Goal: Task Accomplishment & Management: Manage account settings

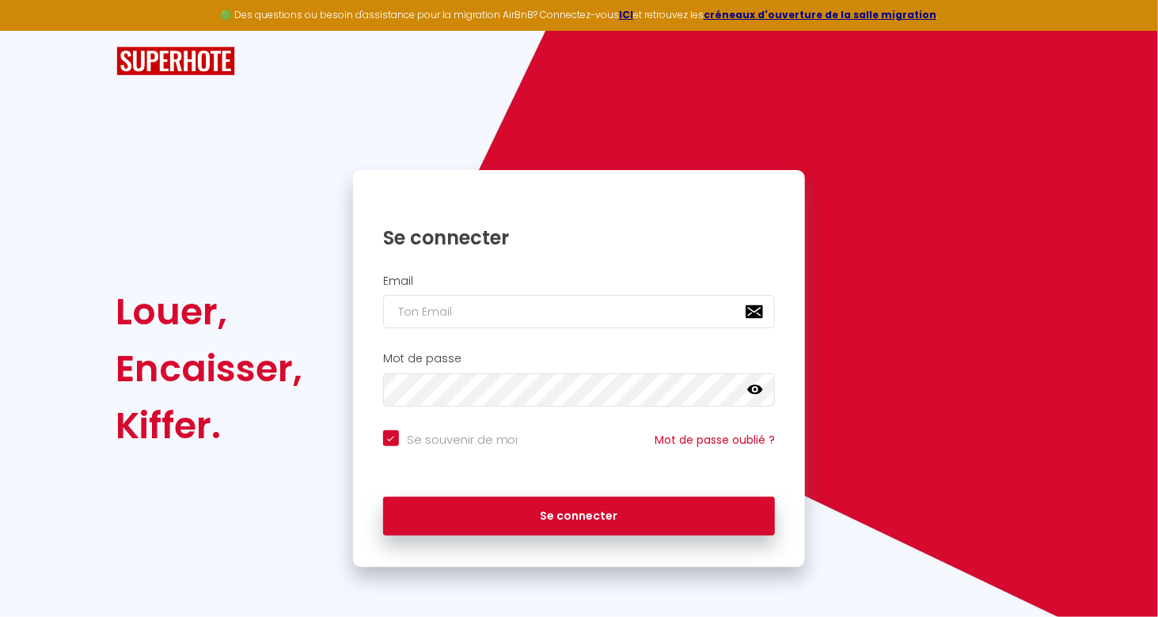
type input "m"
checkbox input "true"
type input "mk"
checkbox input "true"
type input "mk."
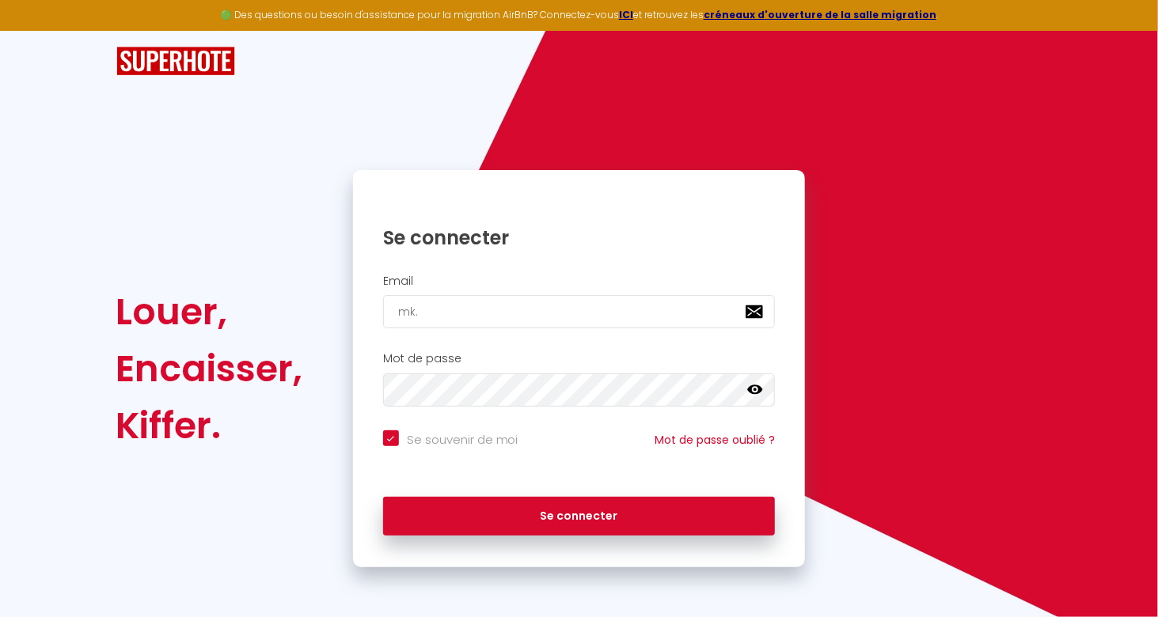
checkbox input "true"
type input "mk.r"
checkbox input "true"
type input "[DOMAIN_NAME]"
checkbox input "true"
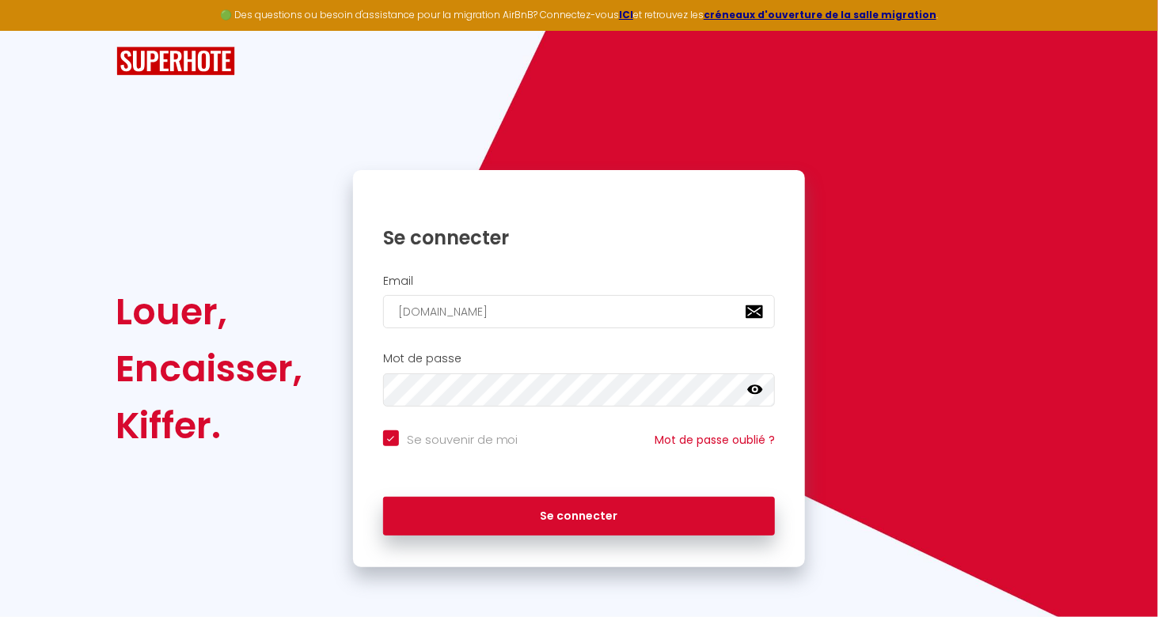
type input "mk.rom"
checkbox input "true"
type input "mk.[DEMOGRAPHIC_DATA]"
checkbox input "true"
type input "mk.[PERSON_NAME]"
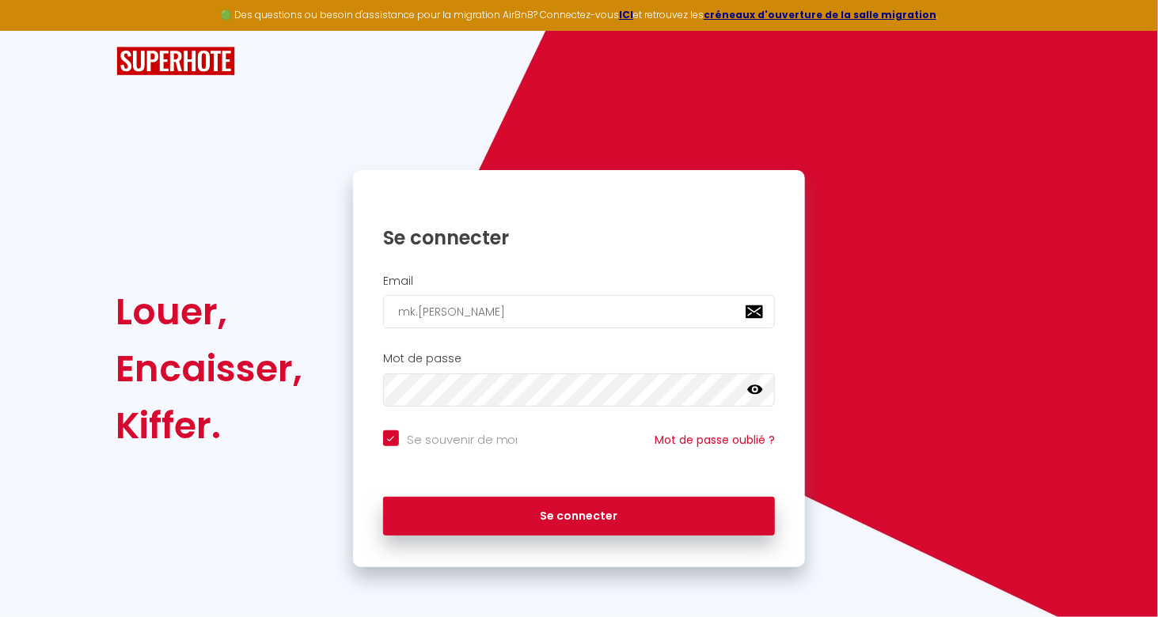
checkbox input "true"
type input "mk.[PERSON_NAME]"
checkbox input "true"
type input "mk.[PERSON_NAME]"
checkbox input "true"
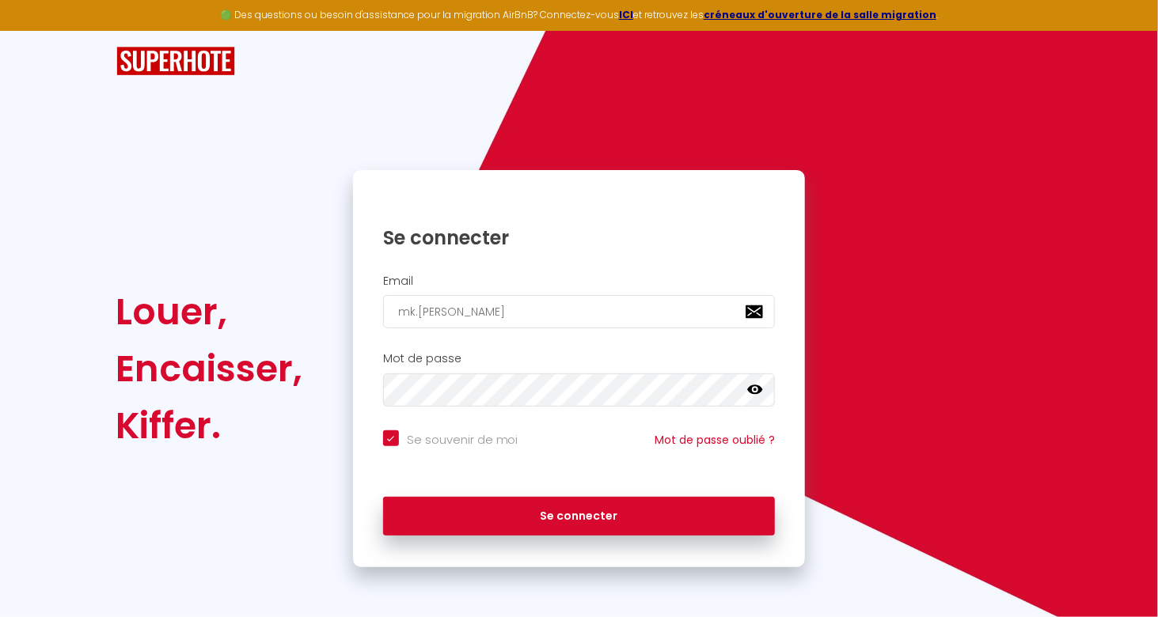
type input "mk.[PERSON_NAME]@"
checkbox input "true"
type input "mk.[PERSON_NAME]@g"
checkbox input "true"
type input "mk.[PERSON_NAME]@gm"
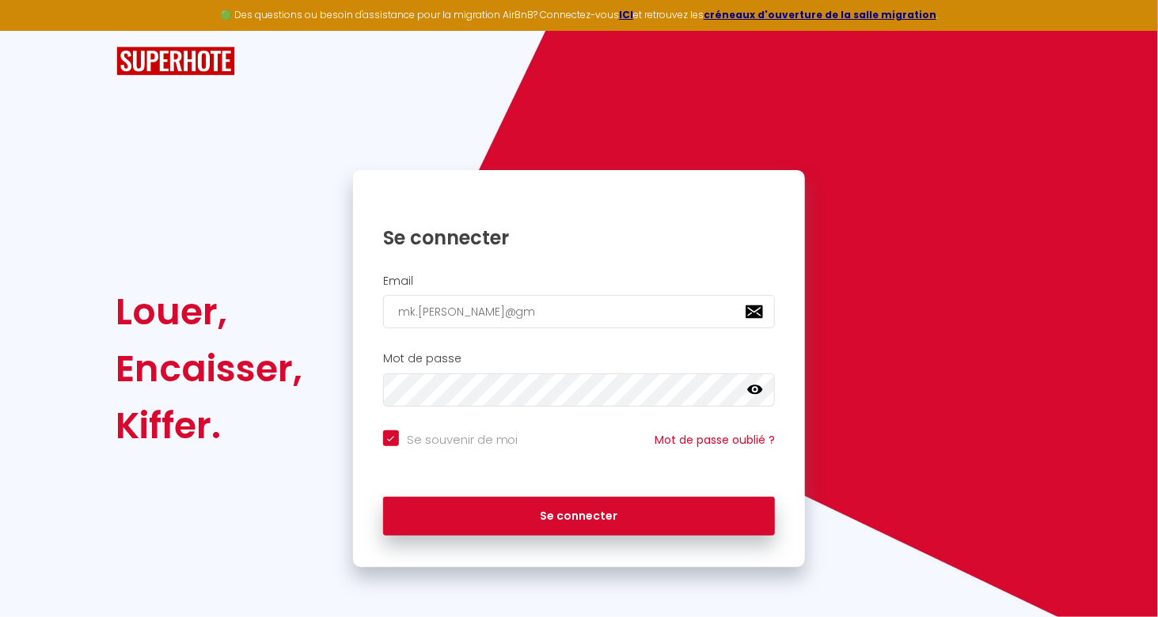
checkbox input "true"
type input "mk.[PERSON_NAME]@gma"
checkbox input "true"
type input "mk.[PERSON_NAME]@gmai"
checkbox input "true"
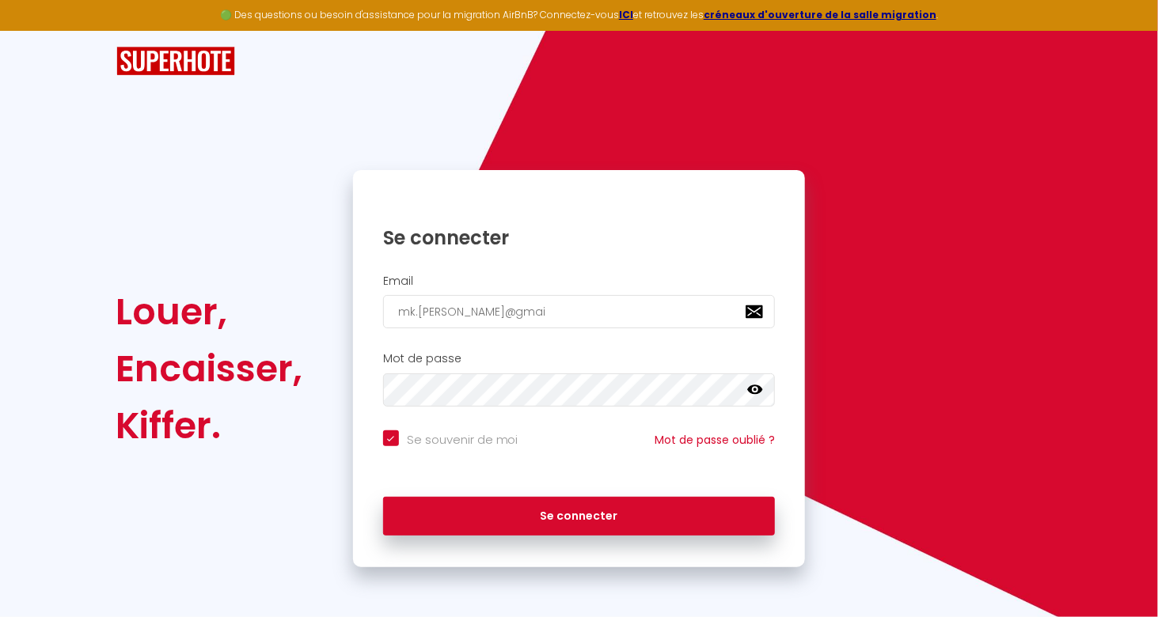
type input "[EMAIL_ADDRESS][PERSON_NAME]"
checkbox input "true"
type input "[EMAIL_ADDRESS][PERSON_NAME]."
checkbox input "true"
type input "mk.[PERSON_NAME]@gmail.c"
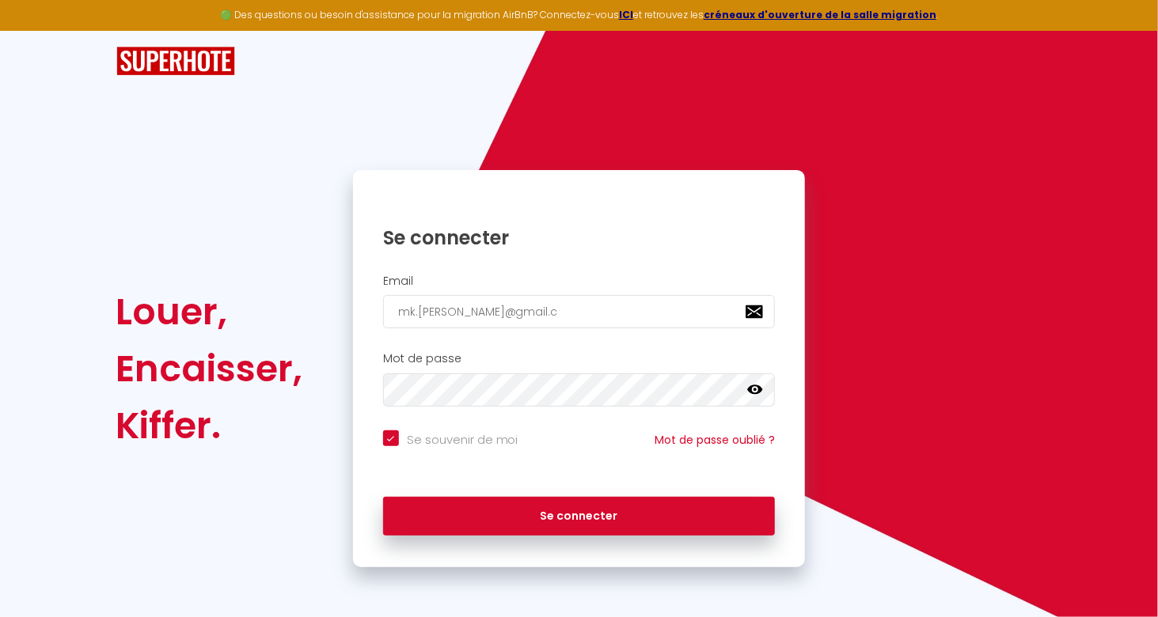
checkbox input "true"
type input "[EMAIL_ADDRESS][PERSON_NAME][DOMAIN_NAME]"
checkbox input "true"
type input "[EMAIL_ADDRESS][PERSON_NAME][DOMAIN_NAME]"
checkbox input "true"
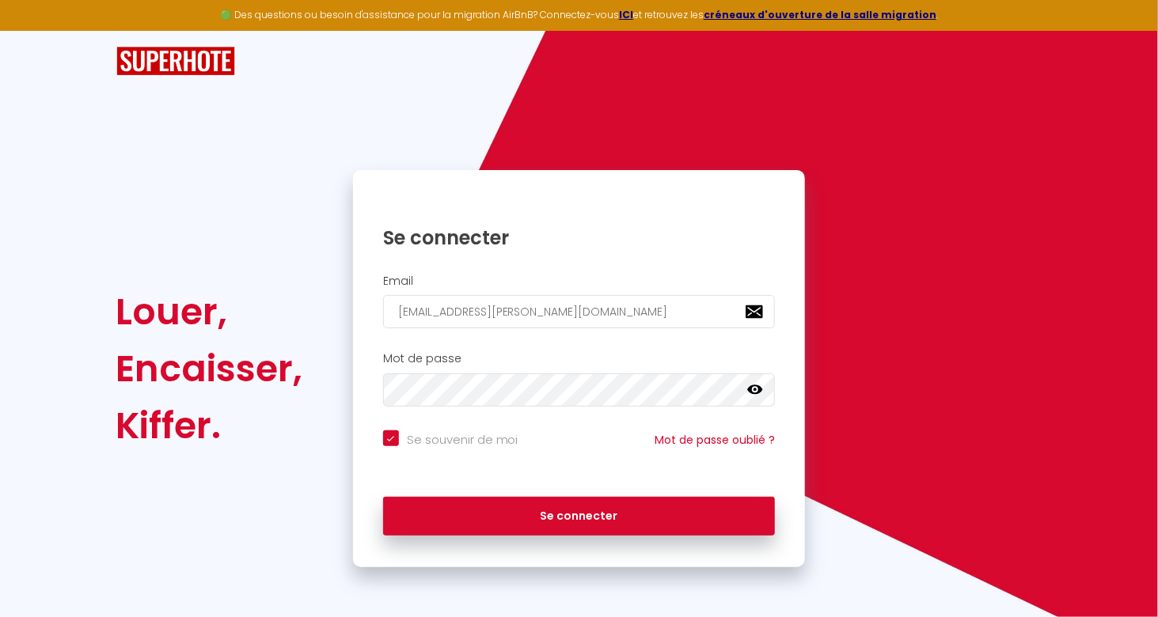
type input "[EMAIL_ADDRESS][PERSON_NAME][DOMAIN_NAME]"
click at [754, 388] on icon at bounding box center [755, 389] width 16 height 9
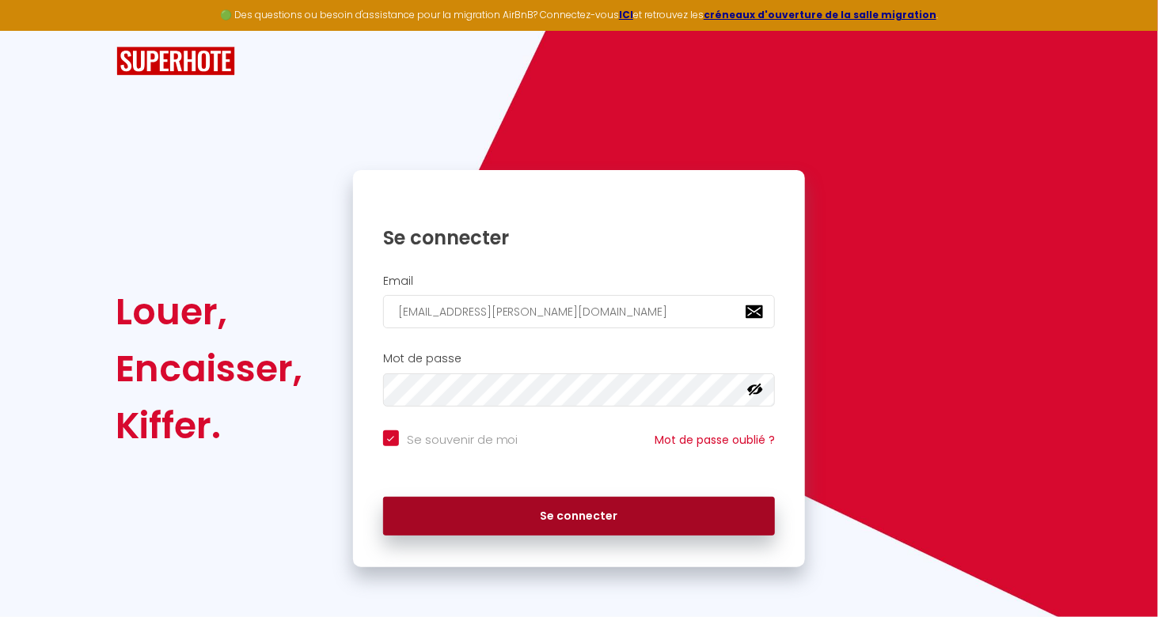
click at [511, 506] on button "Se connecter" at bounding box center [579, 517] width 392 height 40
checkbox input "true"
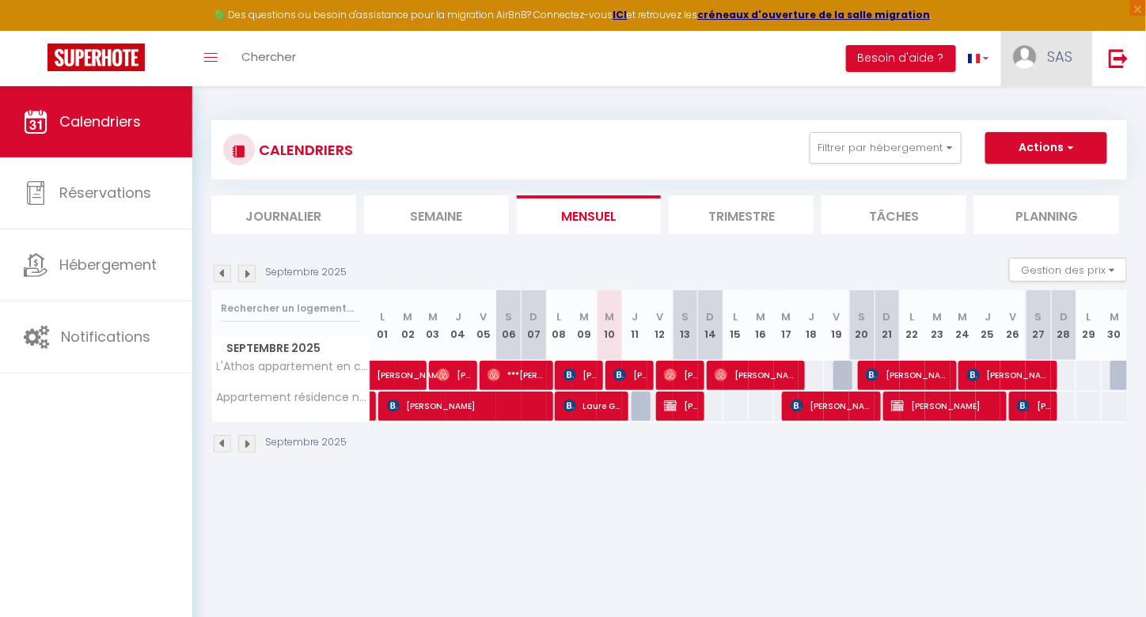
click at [1056, 59] on span "SAS" at bounding box center [1059, 57] width 25 height 20
click at [1021, 112] on link "Paramètres" at bounding box center [1028, 110] width 117 height 27
select select "fr"
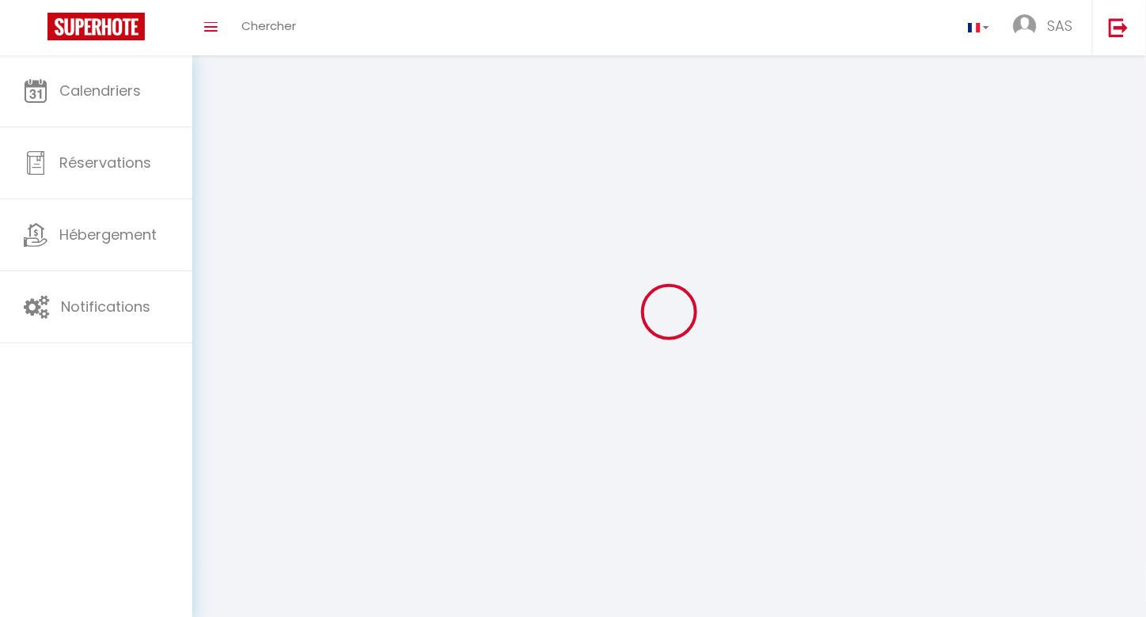
type input "SAS"
type input "[PERSON_NAME]"
type input "[URL][DOMAIN_NAME]"
select select
select select "28"
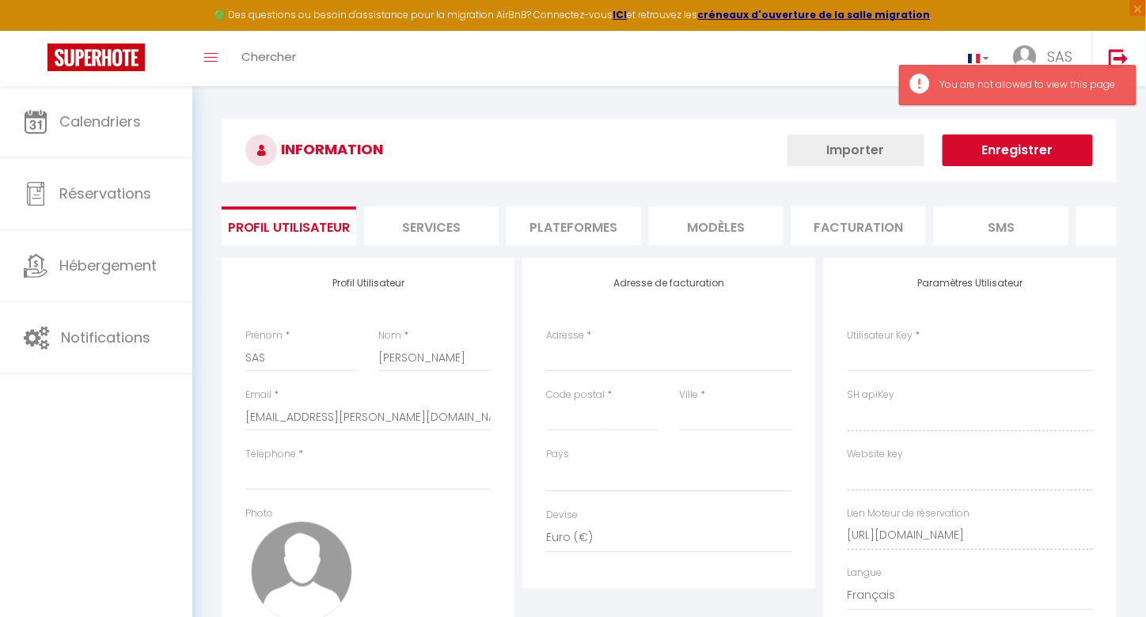
select select
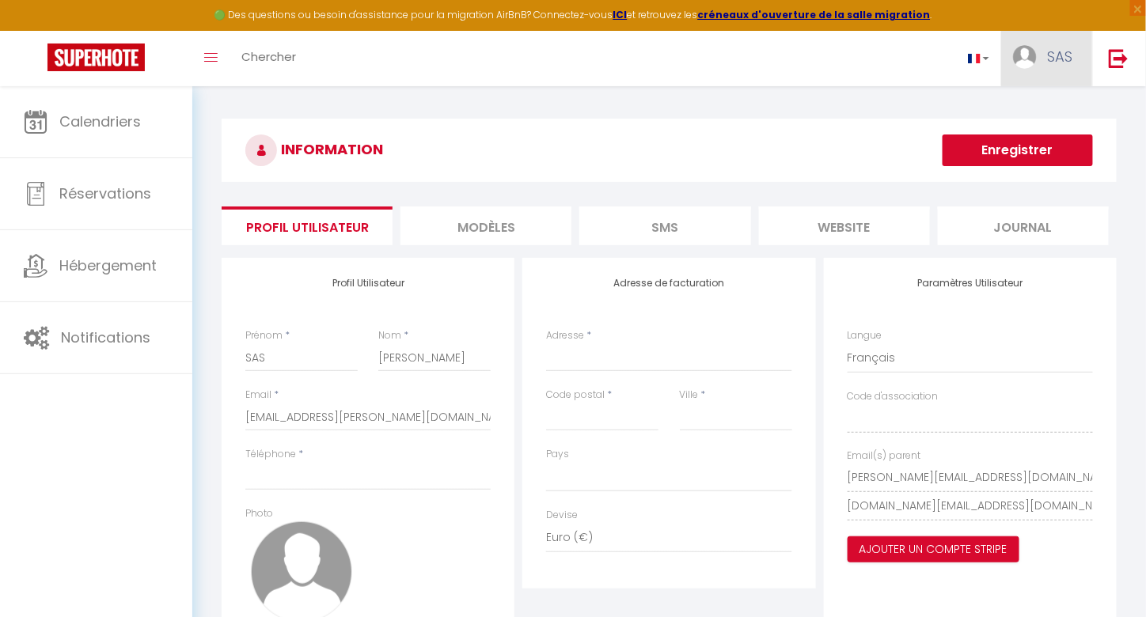
click at [1043, 59] on link "SAS" at bounding box center [1046, 58] width 91 height 55
click at [1011, 112] on link "Paramètres" at bounding box center [1028, 110] width 117 height 27
click at [1135, 11] on span "×" at bounding box center [1138, 8] width 16 height 16
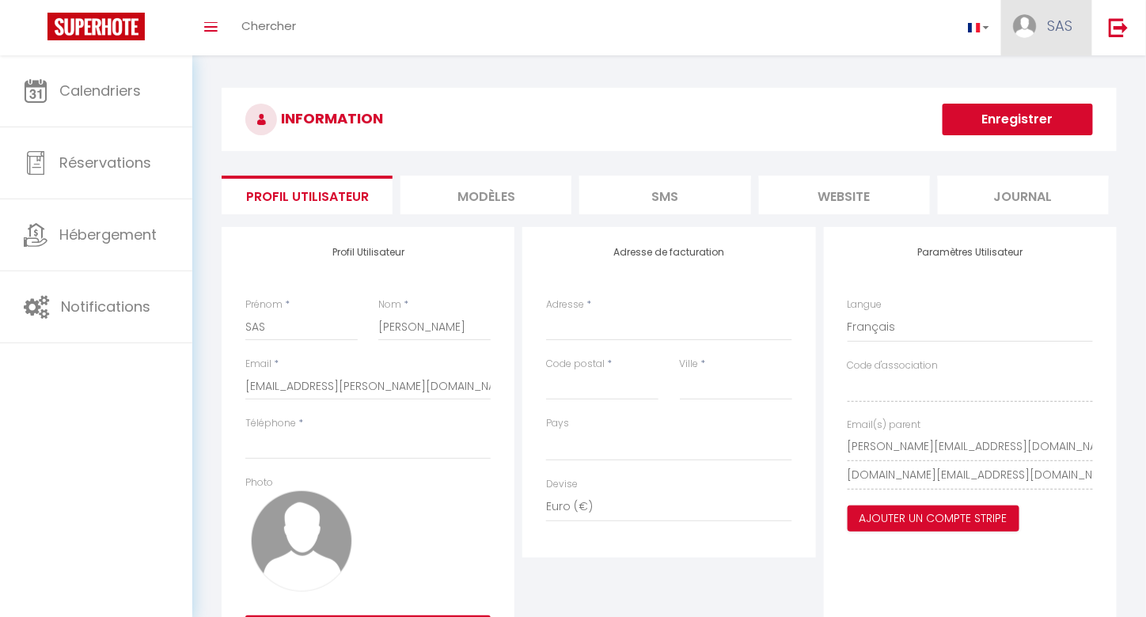
click at [1058, 32] on span "SAS" at bounding box center [1059, 26] width 25 height 20
click at [1006, 78] on link "Paramètres" at bounding box center [1028, 79] width 117 height 27
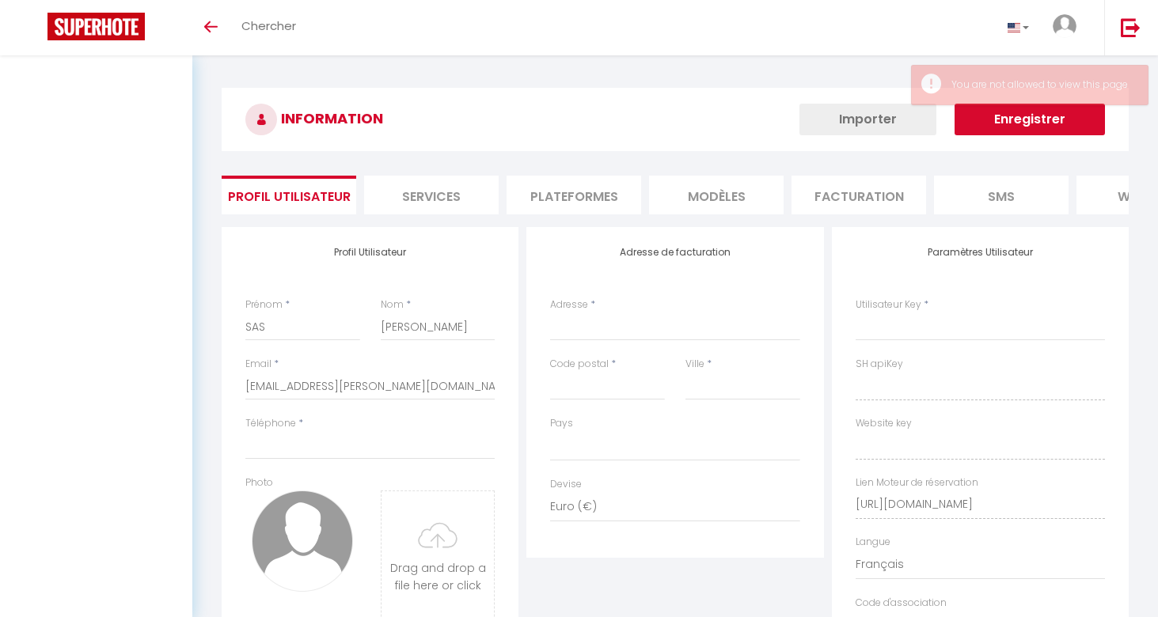
select select
select select "28"
select select "fr"
select select
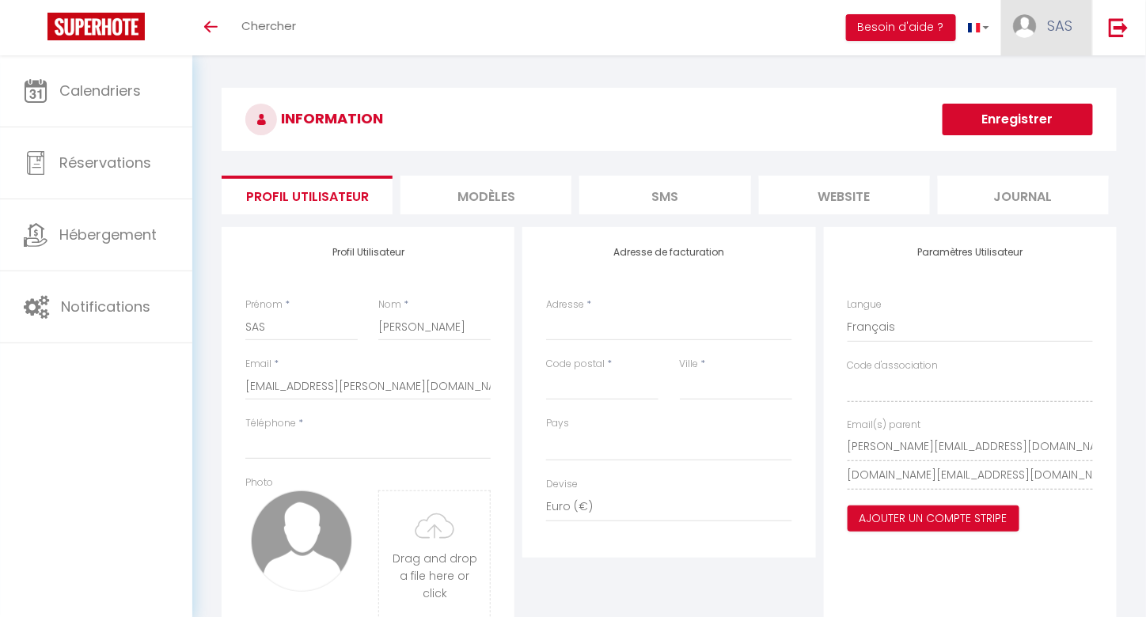
click at [1037, 29] on link "SAS" at bounding box center [1046, 27] width 91 height 55
click at [1027, 76] on link "Paramètres" at bounding box center [1028, 79] width 117 height 27
click at [1030, 78] on link "Paramètres" at bounding box center [1028, 79] width 117 height 27
click at [680, 74] on div "INFORMATION Enregistrer Profil Utilisateur MODÈLES SMS website Journal Profil U…" at bounding box center [668, 411] width 953 height 713
click at [222, 27] on link "Toggle menubar" at bounding box center [210, 27] width 37 height 55
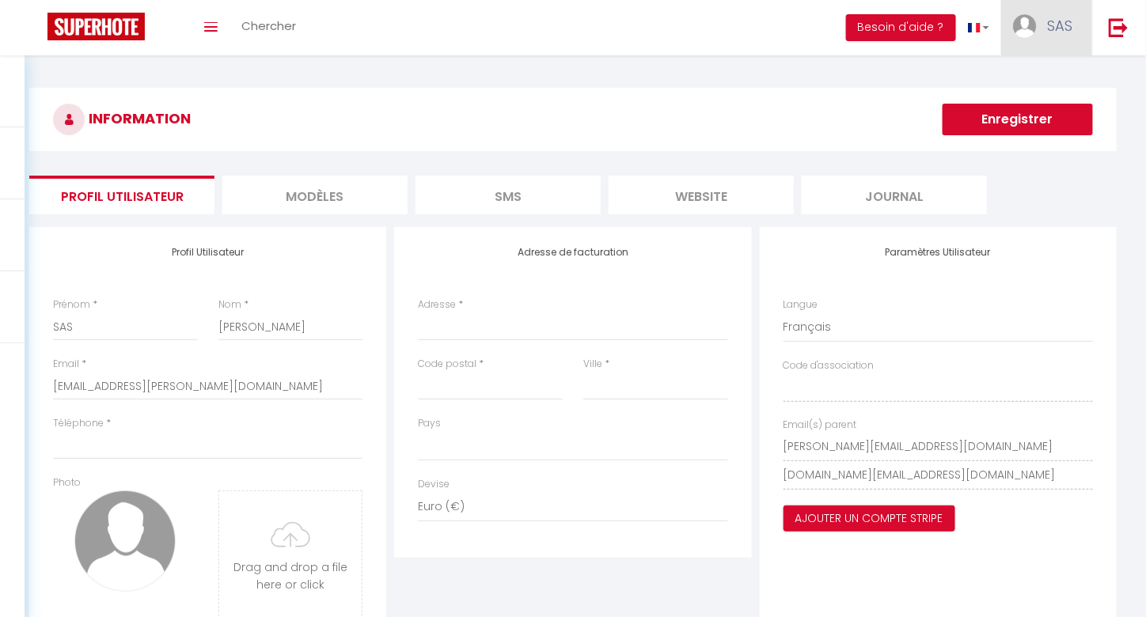
click at [1037, 20] on link "SAS" at bounding box center [1046, 27] width 91 height 55
click at [1029, 77] on link "Paramètres" at bounding box center [1028, 79] width 117 height 27
click at [74, 28] on img at bounding box center [95, 27] width 97 height 28
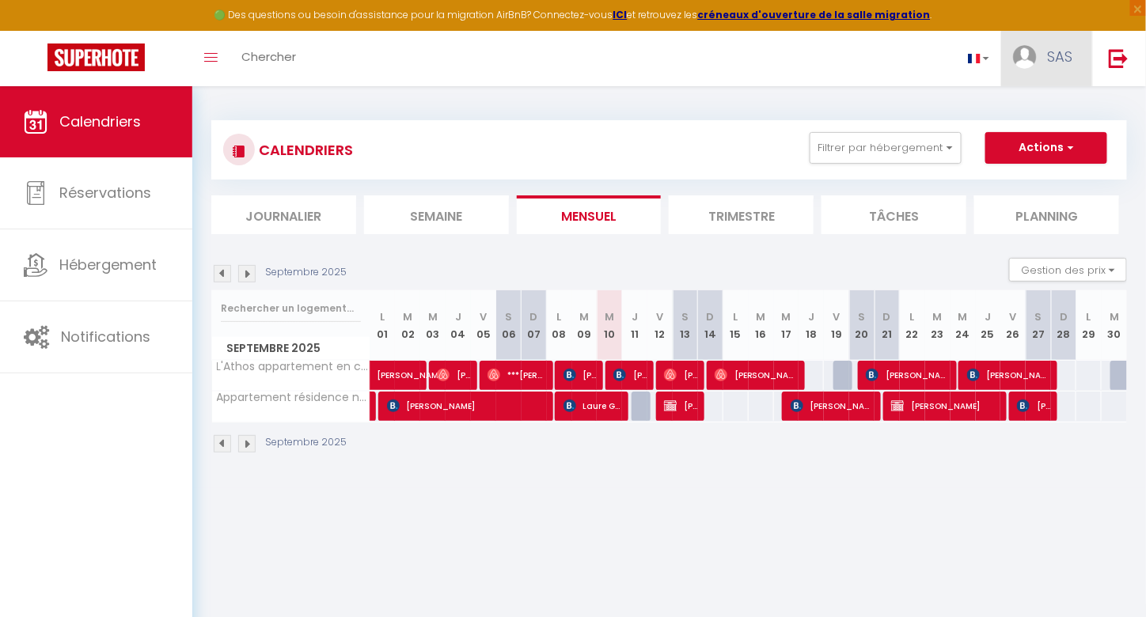
click at [1044, 70] on link "SAS" at bounding box center [1046, 58] width 91 height 55
click at [1037, 108] on link "Paramètres" at bounding box center [1028, 110] width 117 height 27
select select "fr"
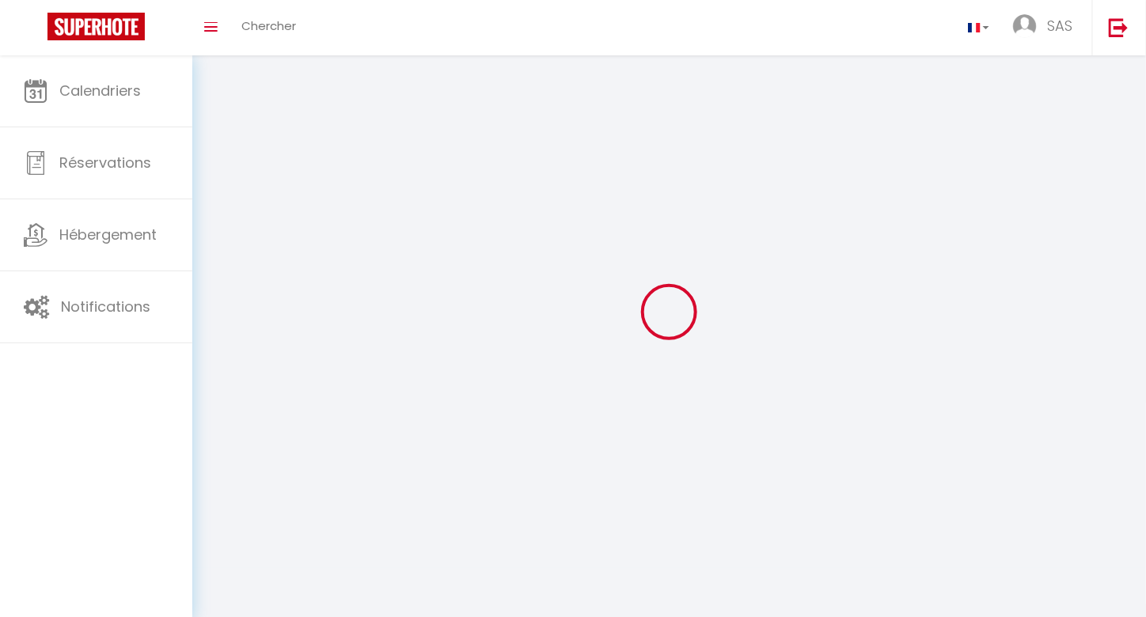
select select
type input "SAS"
type input "[PERSON_NAME]"
type input "[URL][DOMAIN_NAME]"
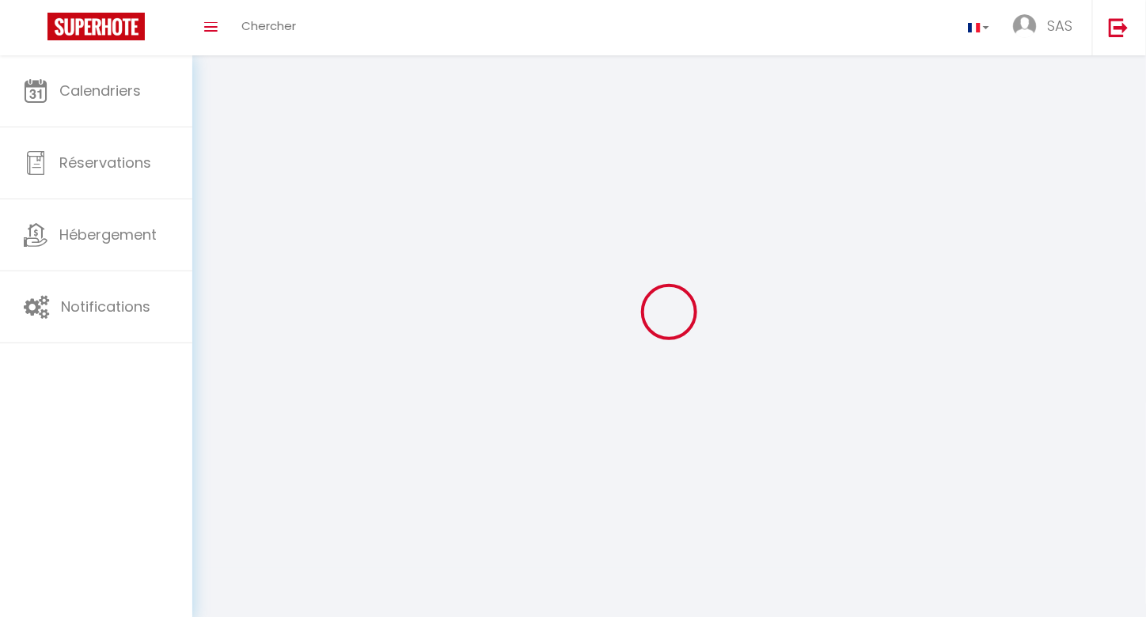
select select
select select "28"
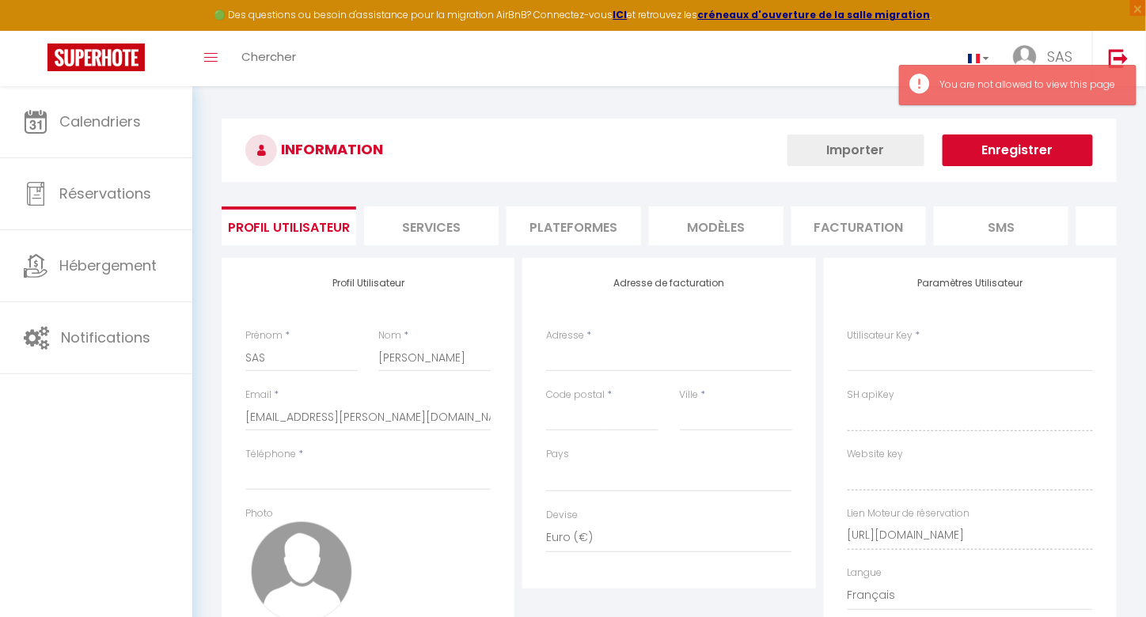
select select
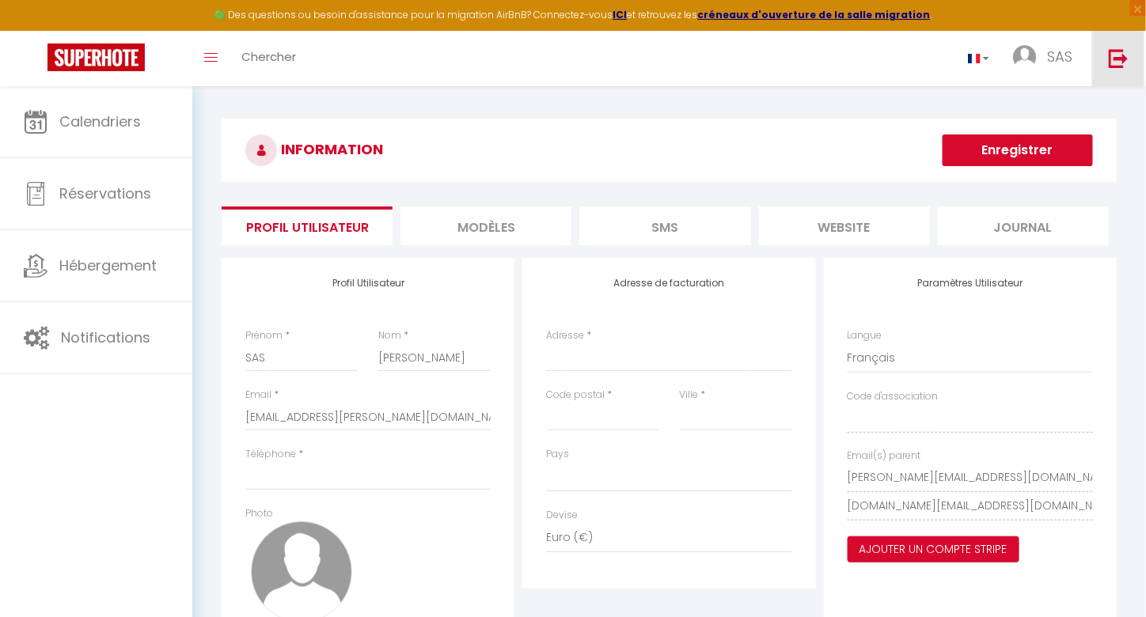
click at [1124, 56] on img at bounding box center [1119, 58] width 20 height 20
